Goal: Find specific page/section: Find specific page/section

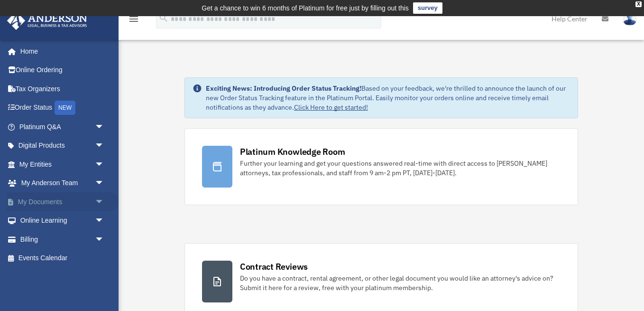
click at [90, 202] on link "My Documents arrow_drop_down" at bounding box center [63, 201] width 112 height 19
click at [99, 202] on span "arrow_drop_down" at bounding box center [104, 201] width 19 height 19
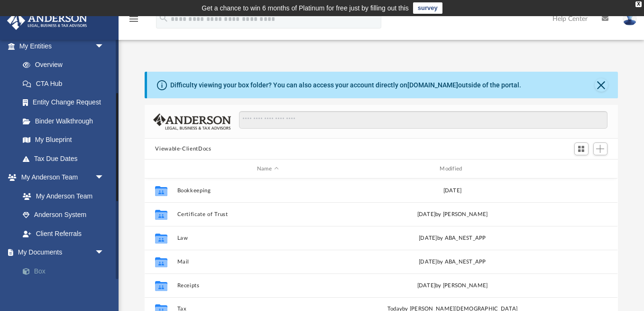
scroll to position [215, 473]
click at [44, 269] on link "Box" at bounding box center [65, 270] width 105 height 19
